Goal: Transaction & Acquisition: Book appointment/travel/reservation

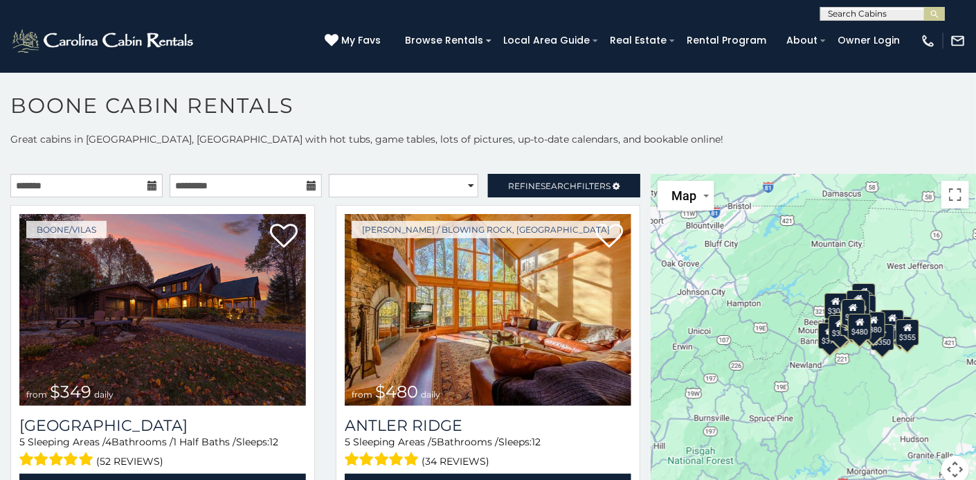
scroll to position [7, 0]
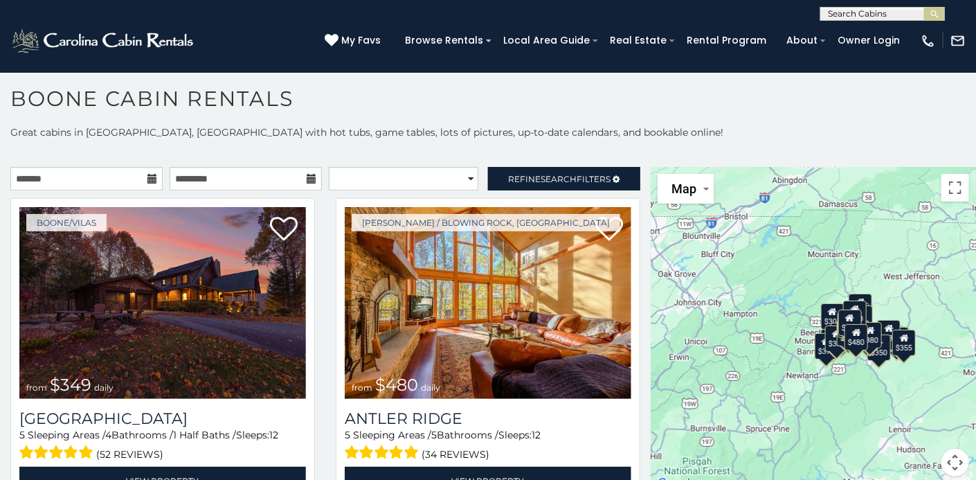
drag, startPoint x: 648, startPoint y: 187, endPoint x: 643, endPoint y: 207, distance: 20.6
click at [643, 167] on main "**********" at bounding box center [488, 167] width 976 height 0
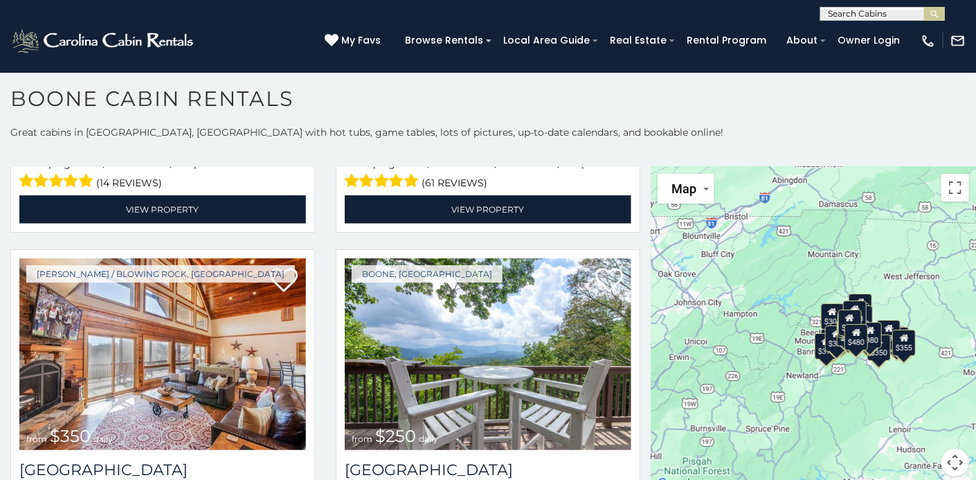
scroll to position [2863, 0]
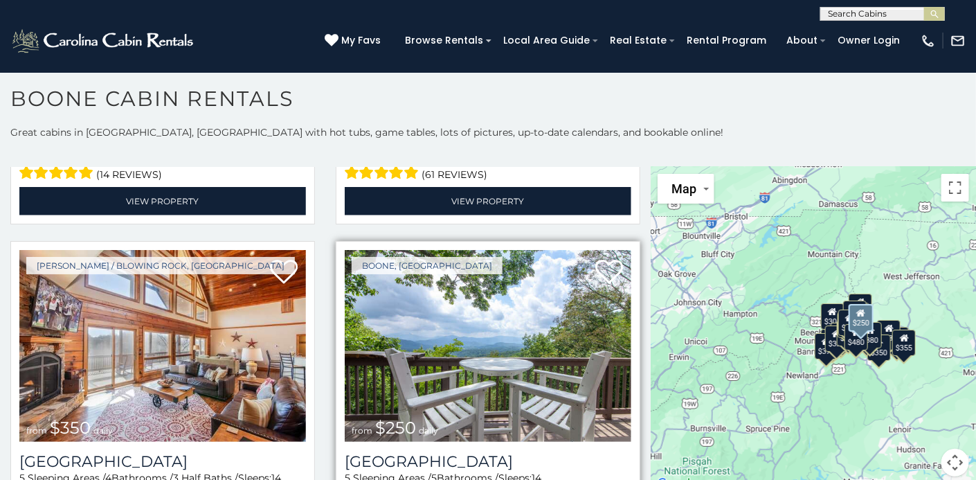
click at [441, 358] on img at bounding box center [488, 346] width 286 height 192
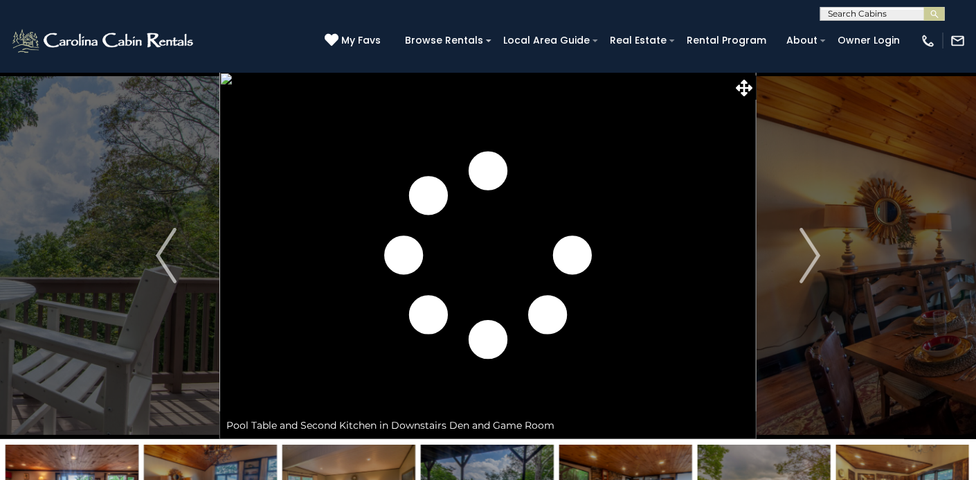
click at [810, 259] on img "Next" at bounding box center [809, 255] width 21 height 55
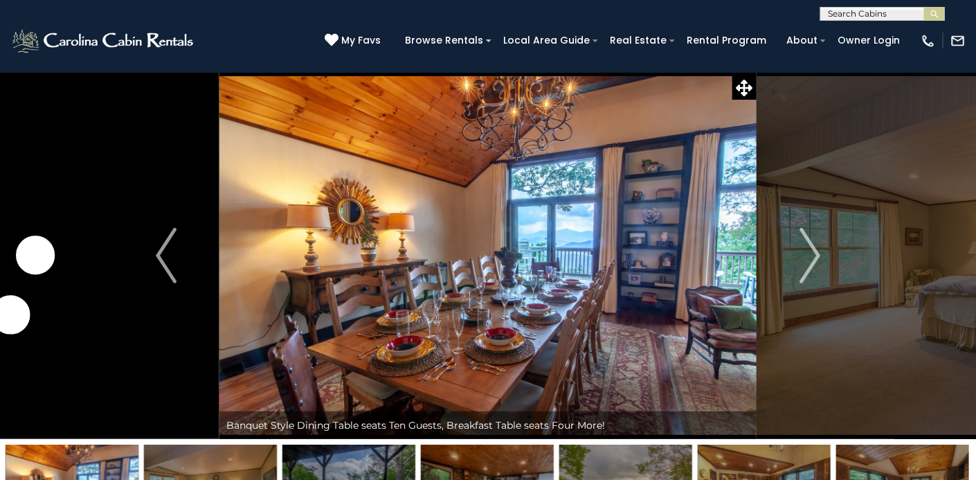
click at [810, 259] on img "Next" at bounding box center [809, 255] width 21 height 55
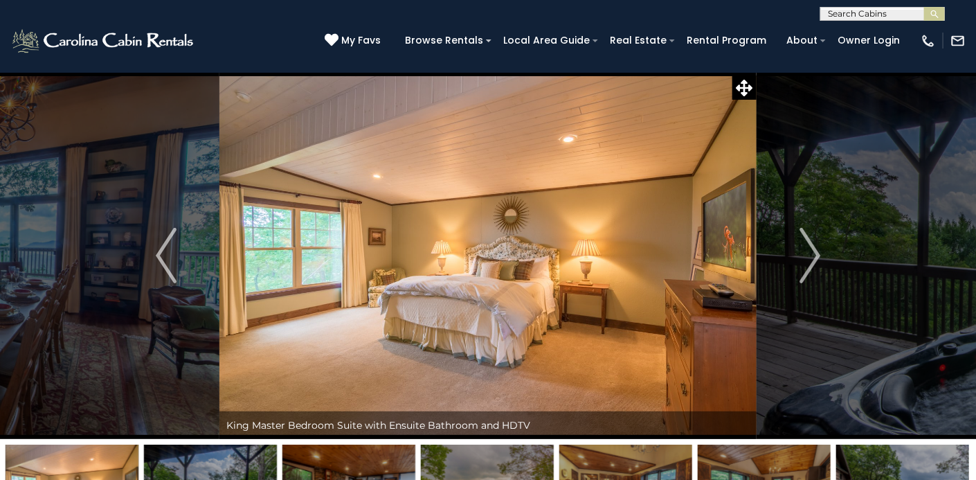
click at [810, 259] on img "Next" at bounding box center [809, 255] width 21 height 55
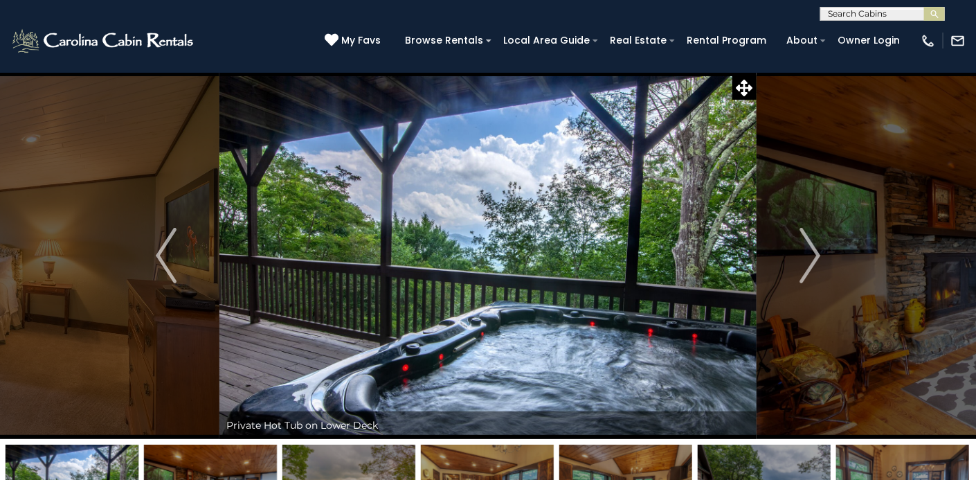
click at [810, 259] on img "Next" at bounding box center [809, 255] width 21 height 55
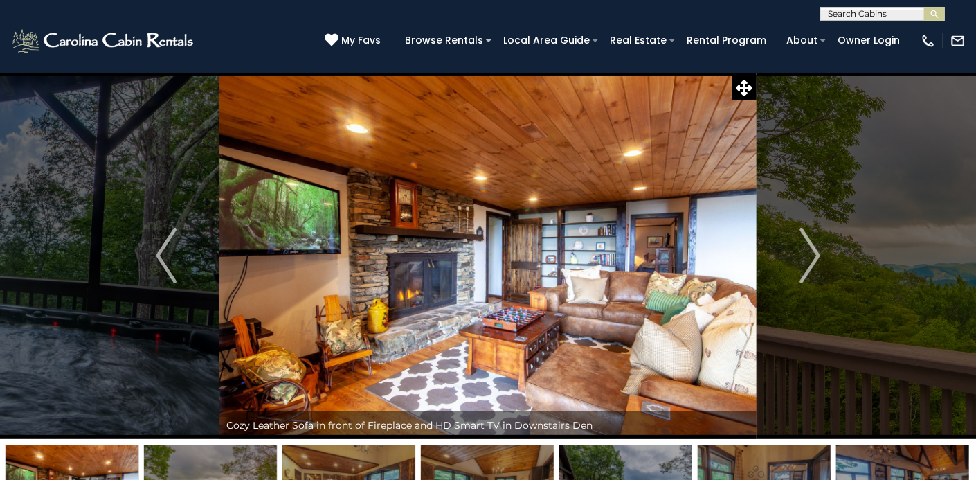
click at [810, 259] on img "Next" at bounding box center [809, 255] width 21 height 55
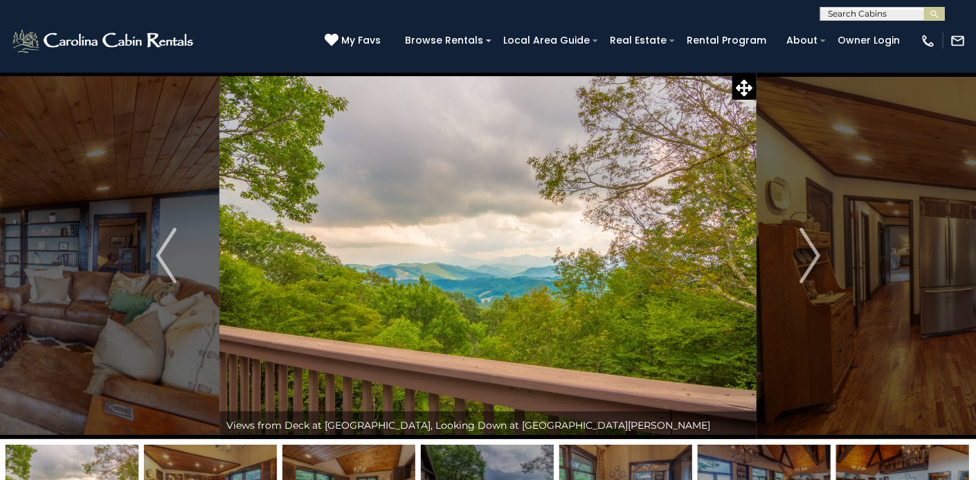
click at [810, 259] on img "Next" at bounding box center [809, 255] width 21 height 55
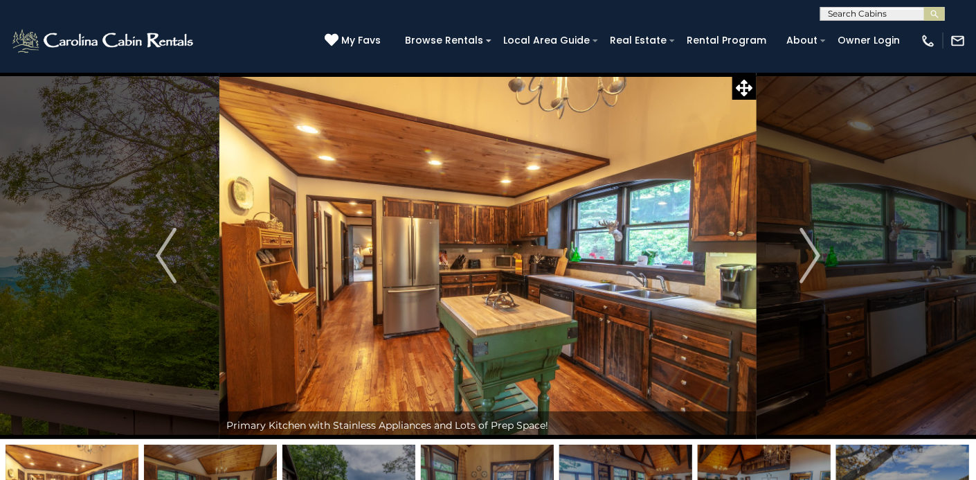
click at [810, 259] on img "Next" at bounding box center [809, 255] width 21 height 55
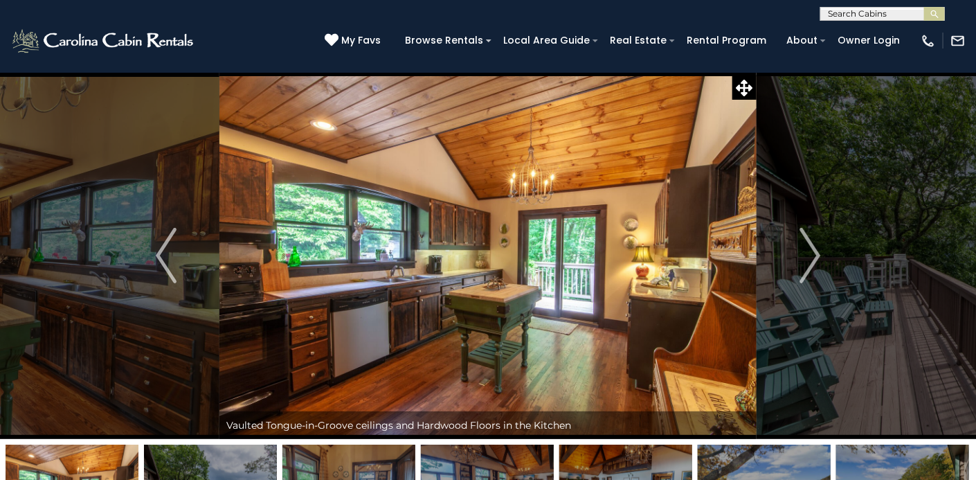
click at [810, 259] on img "Next" at bounding box center [809, 255] width 21 height 55
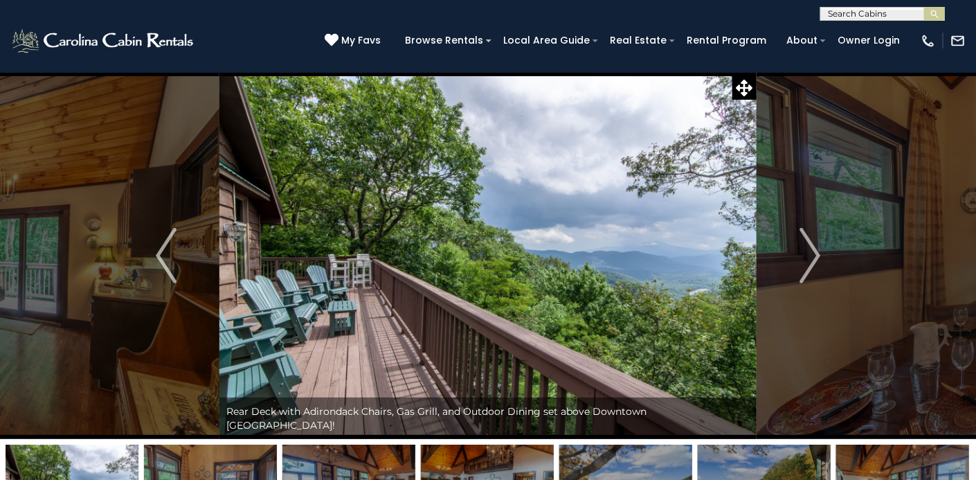
click at [810, 259] on img "Next" at bounding box center [809, 255] width 21 height 55
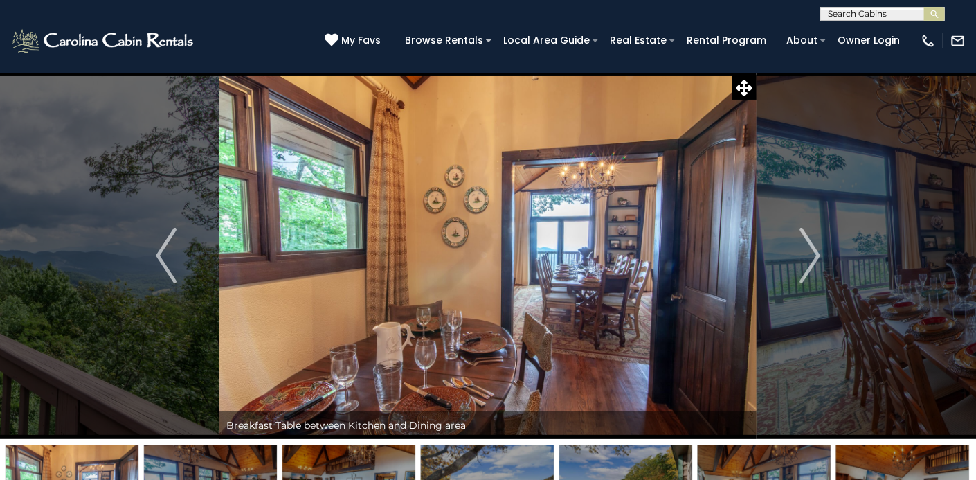
click at [810, 259] on img "Next" at bounding box center [809, 255] width 21 height 55
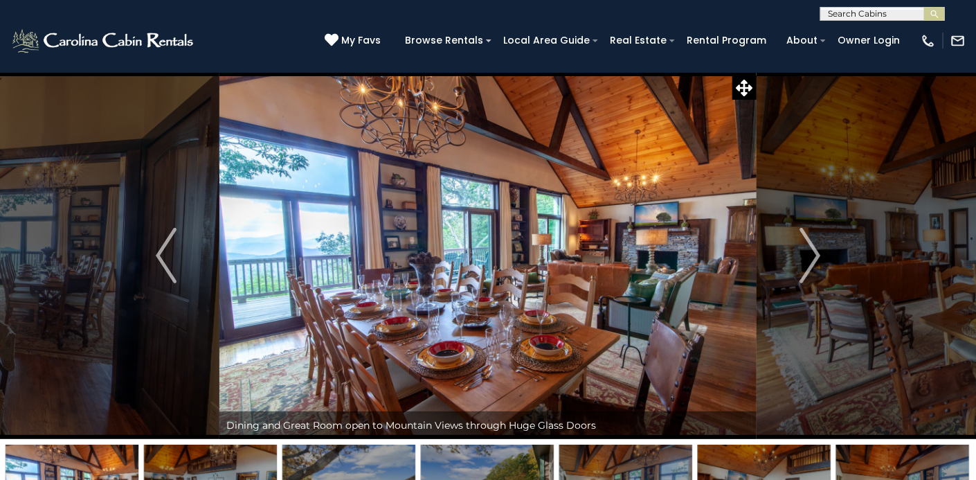
click at [810, 259] on img "Next" at bounding box center [809, 255] width 21 height 55
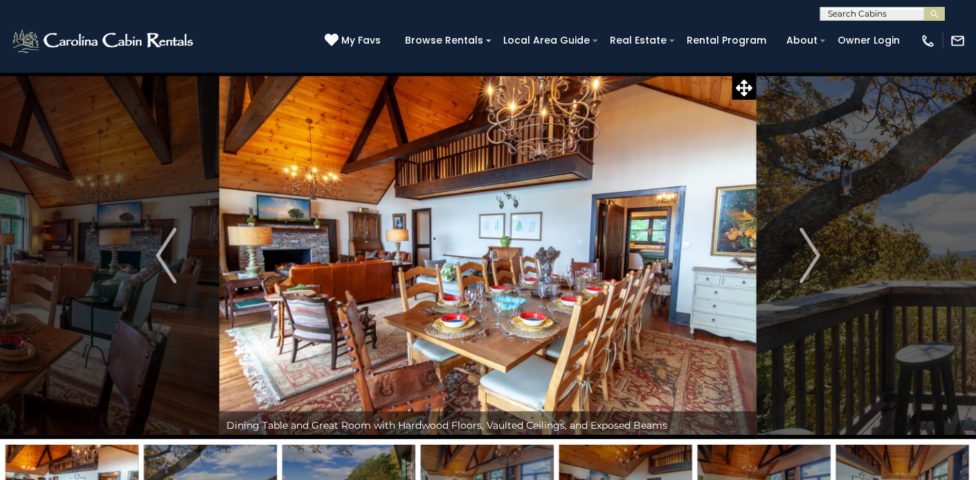
click at [810, 259] on img "Next" at bounding box center [809, 255] width 21 height 55
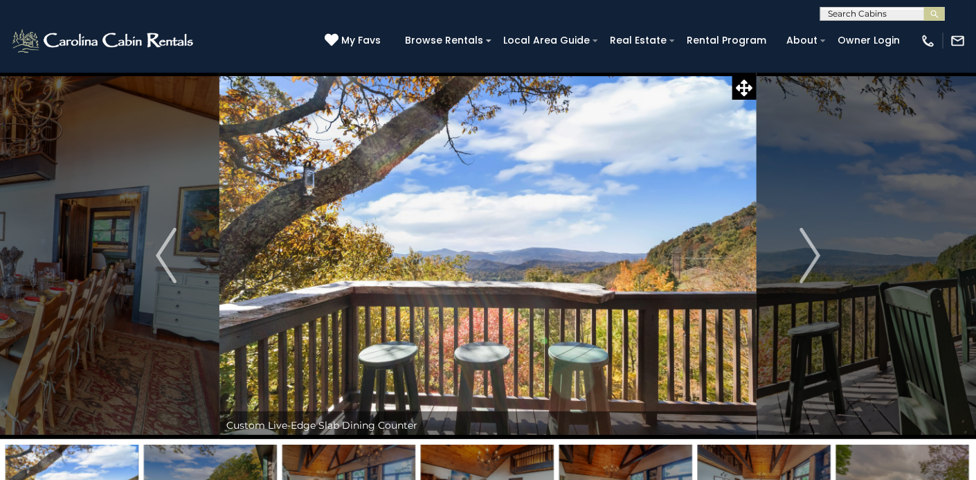
click at [810, 259] on img "Next" at bounding box center [809, 255] width 21 height 55
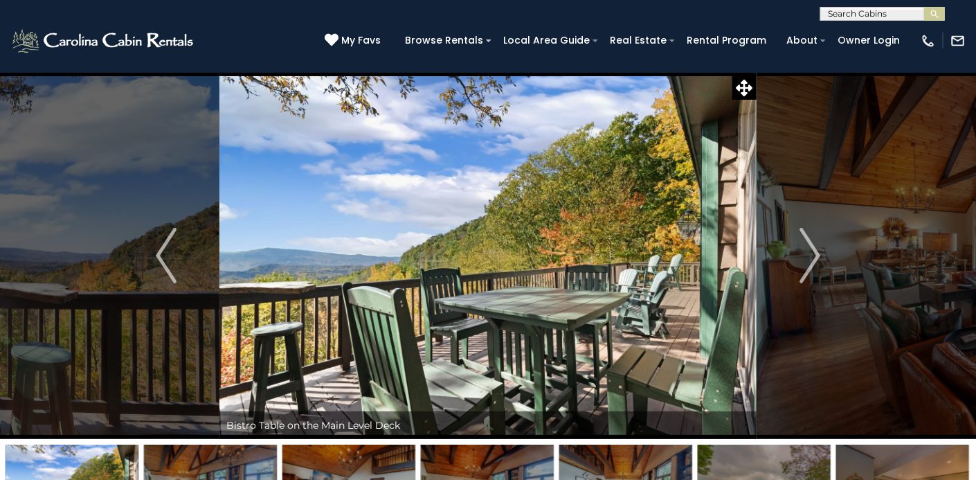
click at [810, 259] on img "Next" at bounding box center [809, 255] width 21 height 55
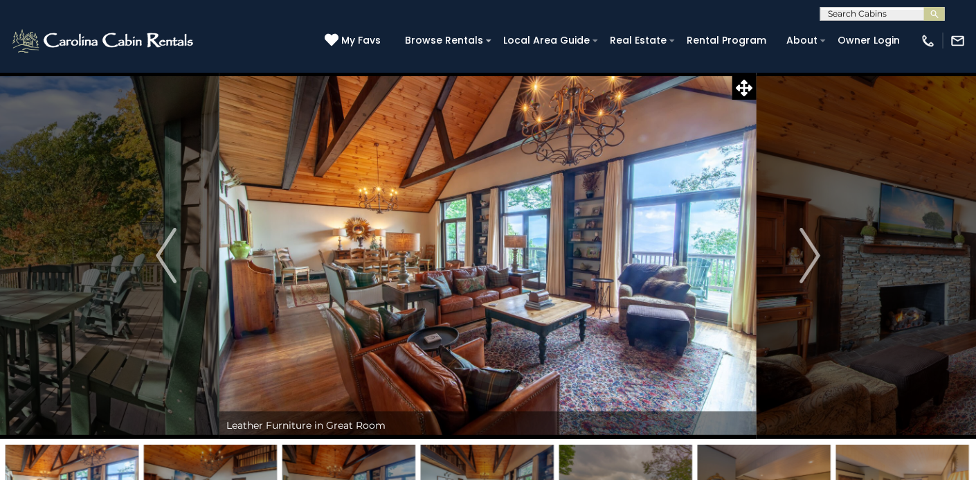
click at [810, 259] on img "Next" at bounding box center [809, 255] width 21 height 55
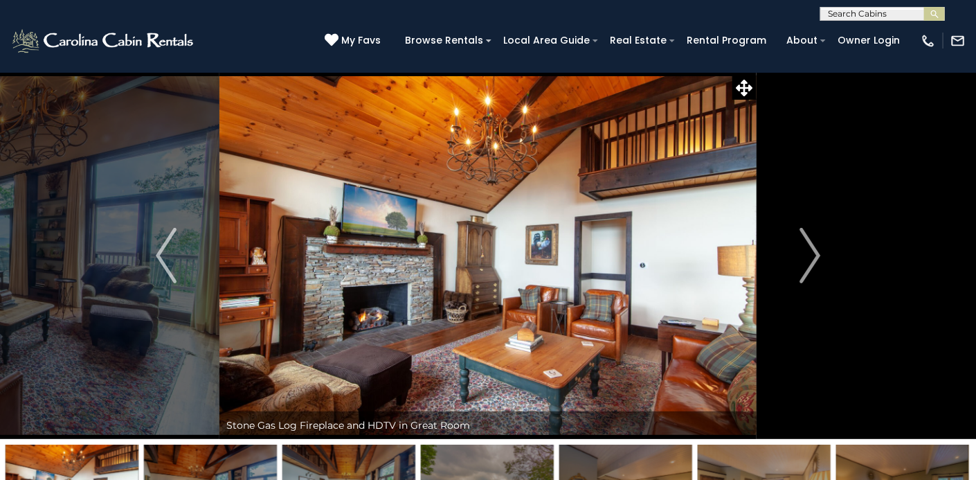
click at [810, 259] on img "Next" at bounding box center [809, 255] width 21 height 55
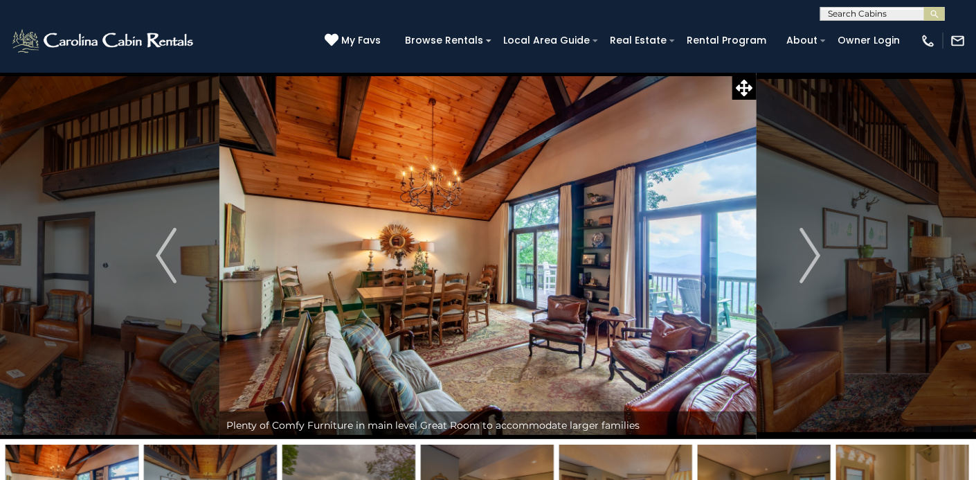
click at [810, 259] on img "Next" at bounding box center [809, 255] width 21 height 55
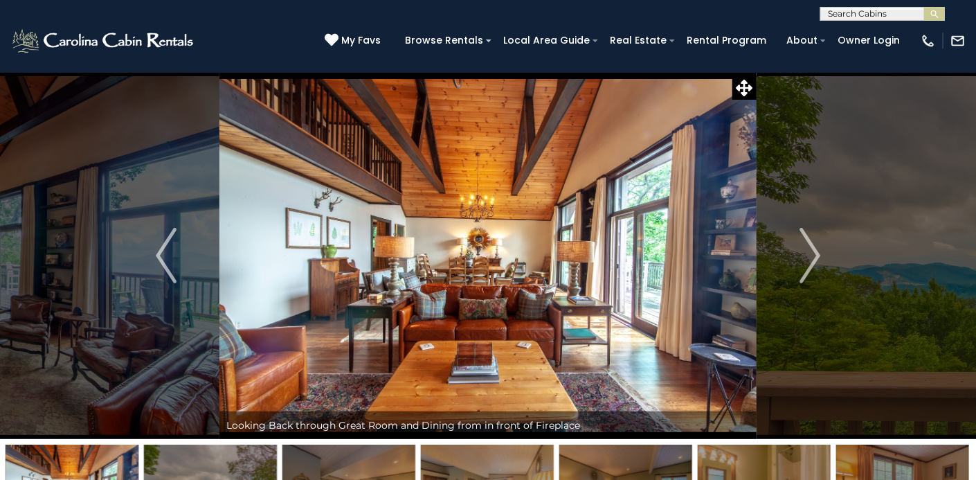
click at [810, 259] on img "Next" at bounding box center [809, 255] width 21 height 55
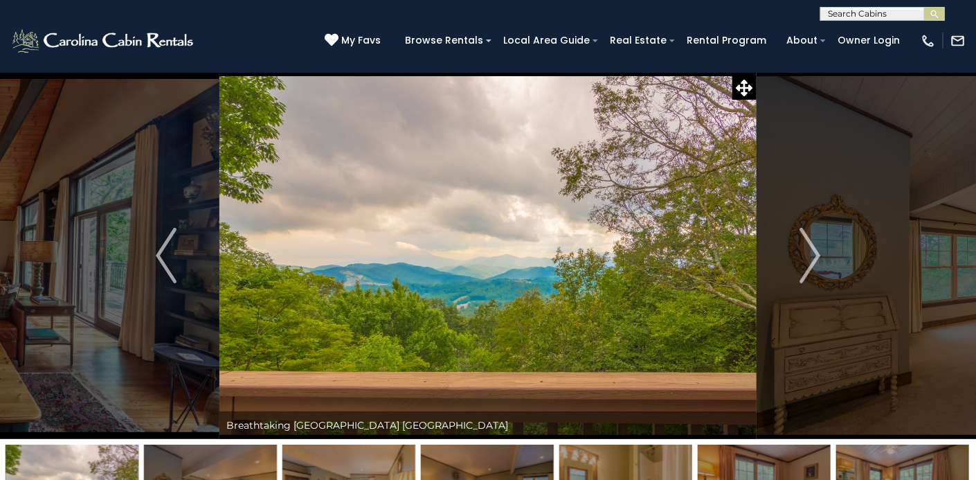
click at [810, 259] on img "Next" at bounding box center [809, 255] width 21 height 55
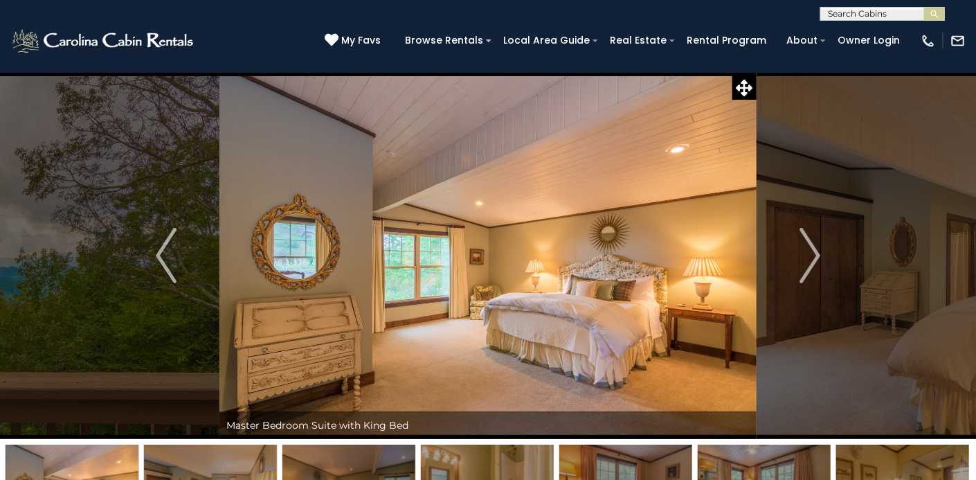
click at [810, 259] on img "Next" at bounding box center [809, 255] width 21 height 55
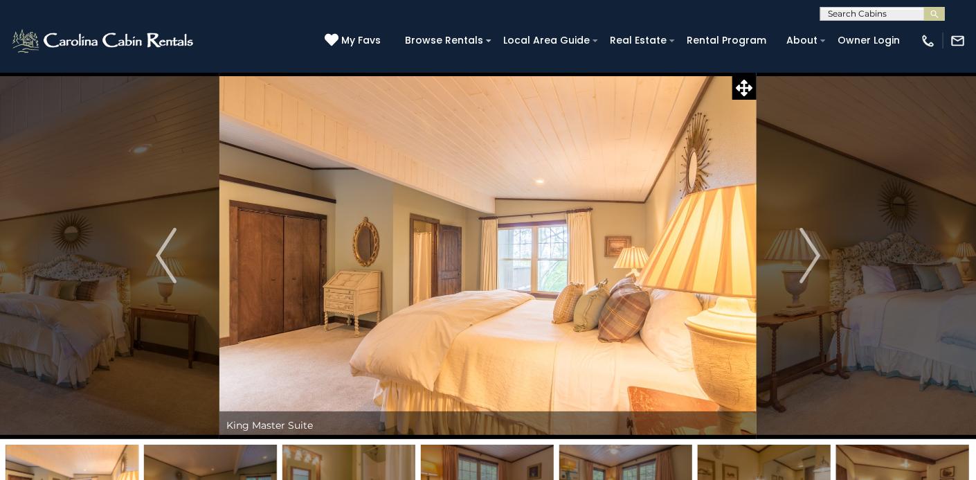
click at [810, 259] on img "Next" at bounding box center [809, 255] width 21 height 55
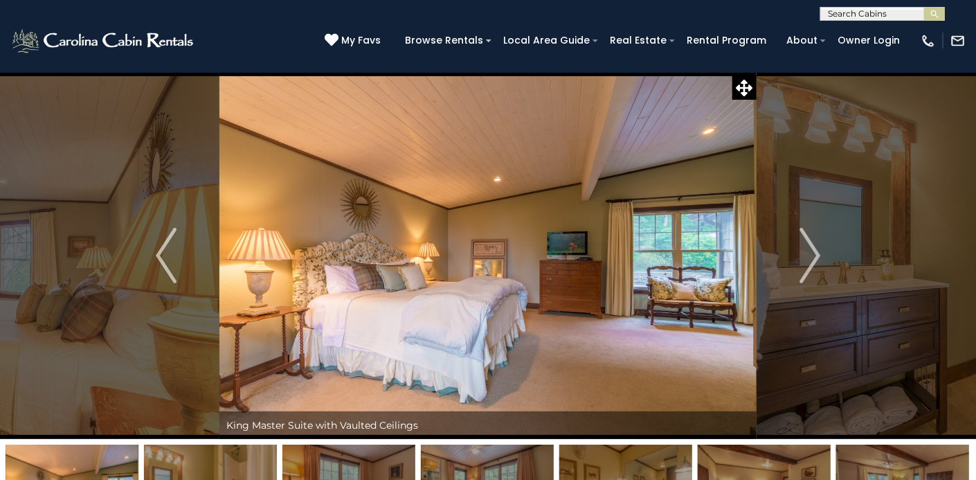
click at [810, 259] on img "Next" at bounding box center [809, 255] width 21 height 55
